Goal: Task Accomplishment & Management: Manage account settings

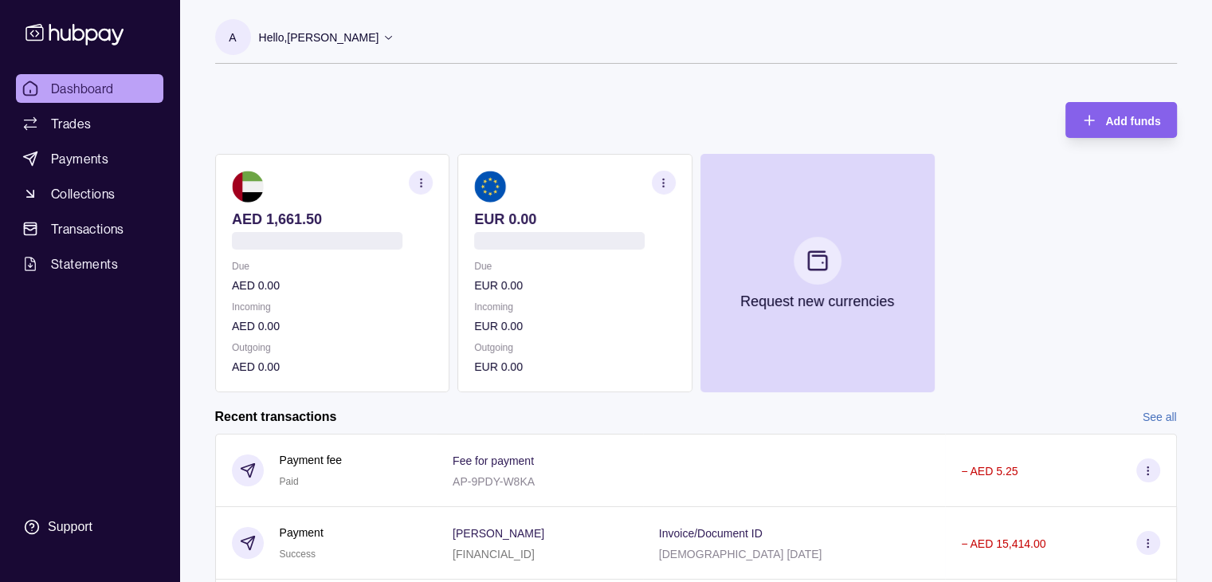
click at [666, 184] on icon "button" at bounding box center [664, 183] width 12 height 12
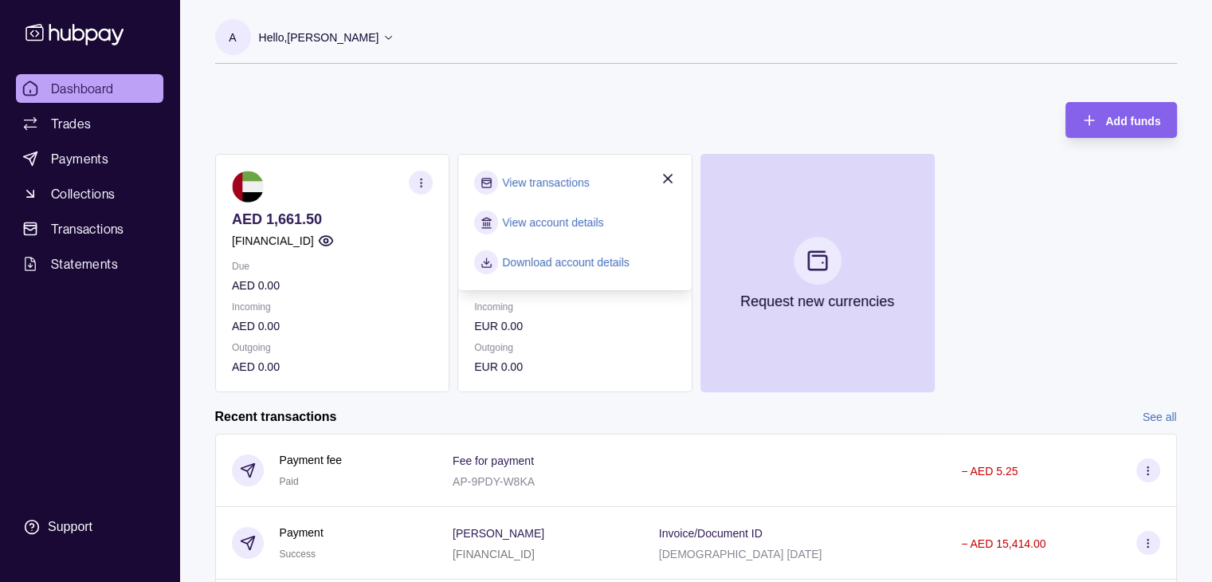
click at [544, 222] on link "View account details" at bounding box center [552, 223] width 101 height 18
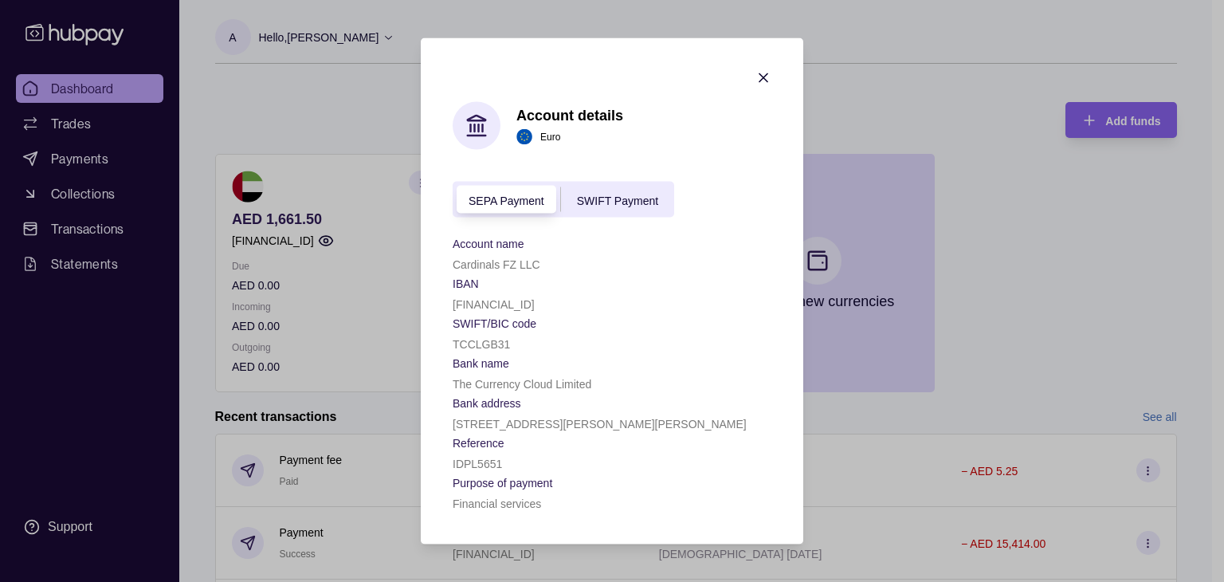
click at [603, 190] on div "SWIFT Payment" at bounding box center [617, 199] width 113 height 19
click at [527, 202] on span "SEPA Payment" at bounding box center [507, 200] width 76 height 13
click at [604, 198] on span "SWIFT Payment" at bounding box center [617, 200] width 81 height 13
click at [462, 195] on div "SEPA Payment" at bounding box center [507, 199] width 108 height 19
click at [599, 195] on span "SWIFT Payment" at bounding box center [617, 200] width 81 height 13
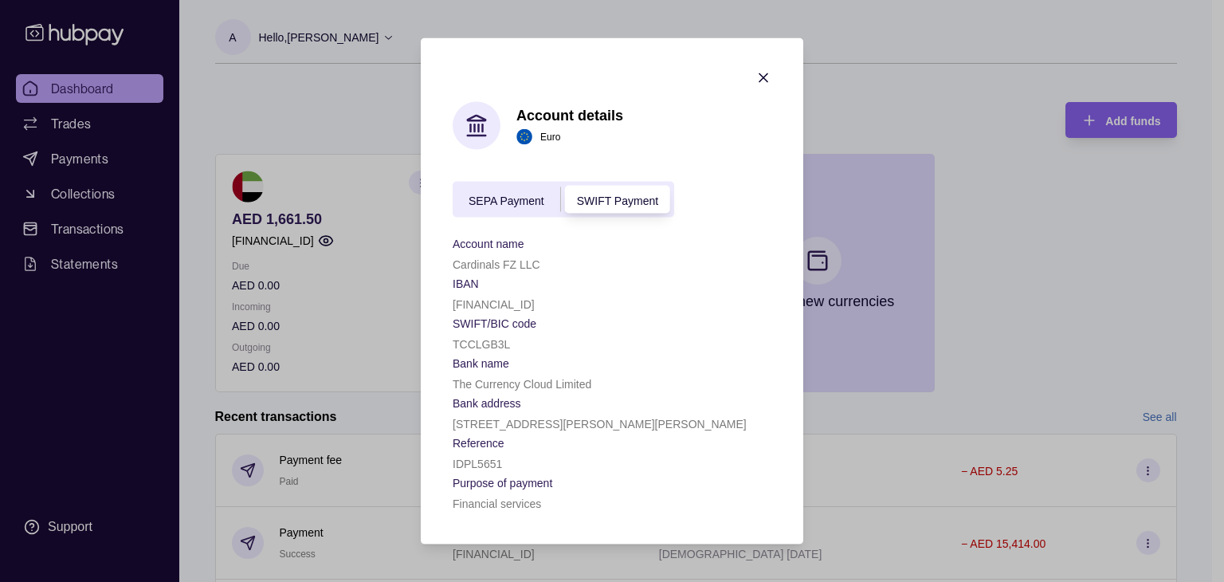
click at [501, 190] on div "SEPA Payment" at bounding box center [507, 199] width 108 height 19
click at [602, 194] on span "SWIFT Payment" at bounding box center [617, 200] width 81 height 13
click at [508, 194] on span "SEPA Payment" at bounding box center [507, 200] width 76 height 13
click at [601, 190] on div "SWIFT Payment" at bounding box center [617, 199] width 113 height 19
click at [497, 195] on span "SEPA Payment" at bounding box center [507, 200] width 76 height 13
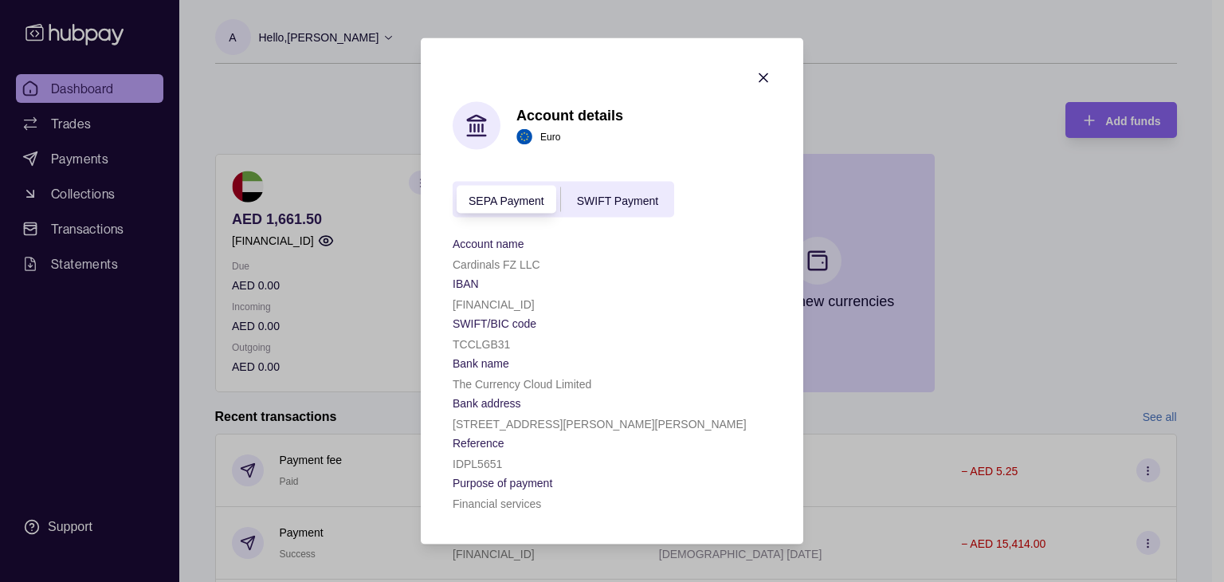
click at [625, 190] on div "SWIFT Payment" at bounding box center [617, 199] width 113 height 19
click at [524, 198] on span "SEPA Payment" at bounding box center [507, 200] width 76 height 13
